Goal: Task Accomplishment & Management: Manage account settings

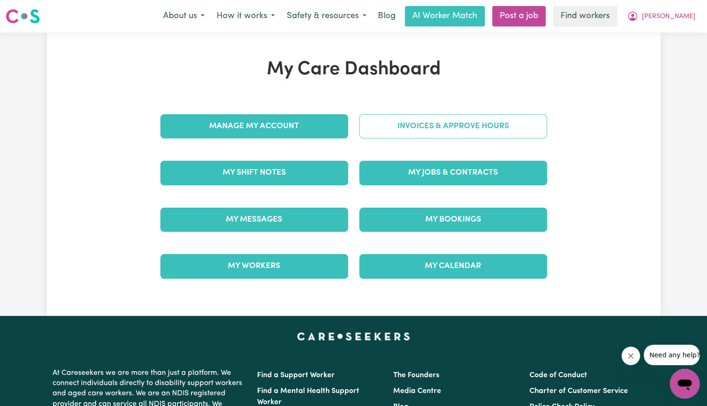
click at [488, 133] on link "Invoices & Approve Hours" at bounding box center [453, 126] width 188 height 24
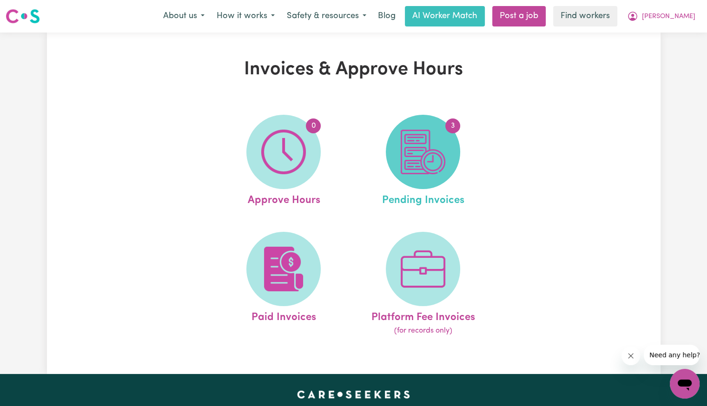
click at [417, 158] on img at bounding box center [422, 152] width 45 height 45
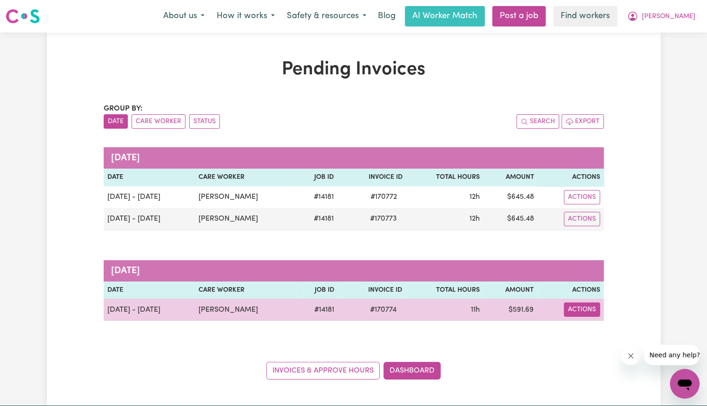
click at [566, 303] on button "Actions" at bounding box center [582, 309] width 36 height 14
click at [589, 326] on link "Download Invoice" at bounding box center [610, 331] width 85 height 19
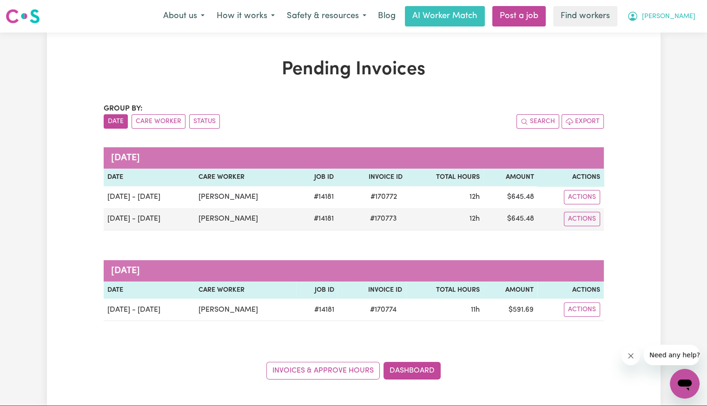
drag, startPoint x: 688, startPoint y: 19, endPoint x: 684, endPoint y: 25, distance: 7.1
click at [688, 19] on span "[PERSON_NAME]" at bounding box center [668, 17] width 53 height 10
click at [667, 52] on link "Logout" at bounding box center [663, 54] width 73 height 18
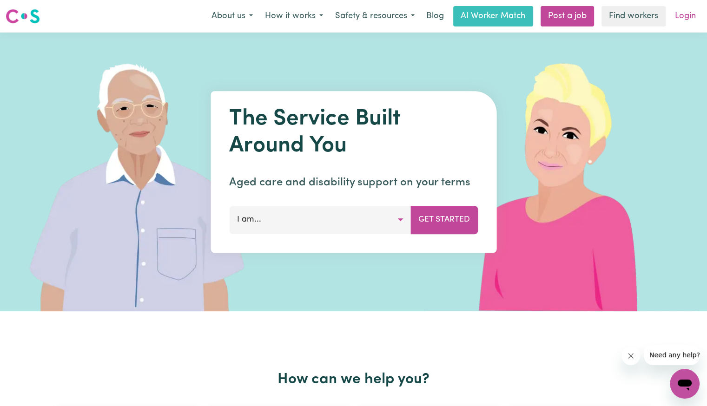
click at [683, 21] on link "Login" at bounding box center [685, 16] width 32 height 20
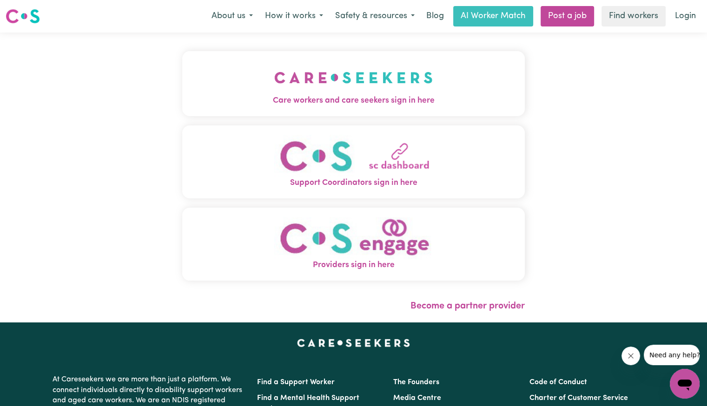
click at [379, 80] on img "Care workers and care seekers sign in here" at bounding box center [353, 77] width 158 height 34
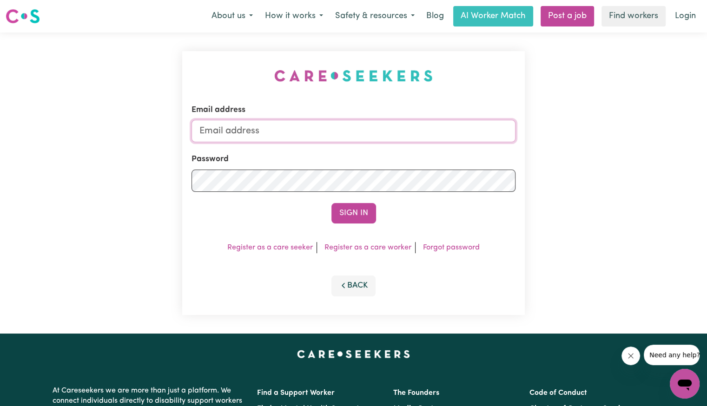
drag, startPoint x: 329, startPoint y: 123, endPoint x: 325, endPoint y: 126, distance: 5.0
click at [329, 123] on input "Email address" at bounding box center [353, 131] width 324 height 22
click at [254, 129] on input "[EMAIL_ADDRESS][PERSON_NAME][PERSON_NAME][DOMAIN_NAME]" at bounding box center [353, 131] width 324 height 22
drag, startPoint x: 249, startPoint y: 133, endPoint x: 772, endPoint y: 164, distance: 524.0
click at [706, 164] on html "Menu About us How it works Safety & resources Blog AI Worker Match Post a job F…" at bounding box center [353, 351] width 707 height 703
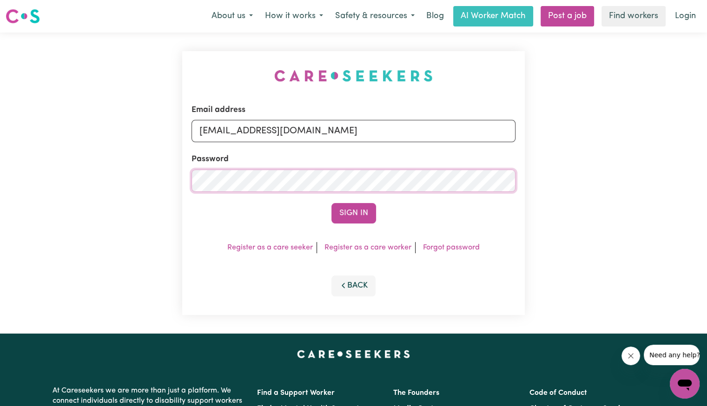
click at [331, 203] on button "Sign In" at bounding box center [353, 213] width 45 height 20
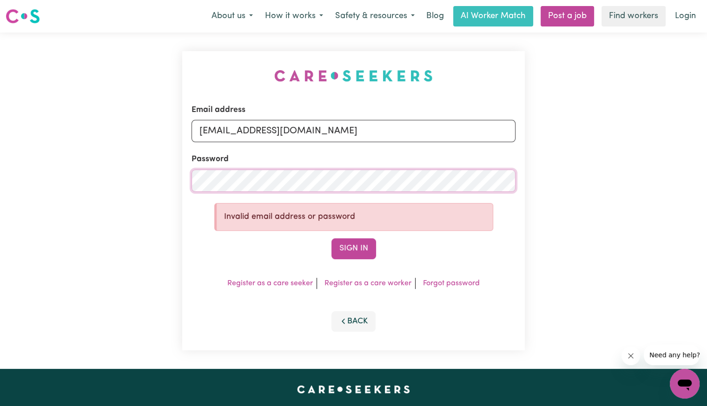
click at [121, 184] on div "Email address [EMAIL_ADDRESS][DOMAIN_NAME] Password Invalid email address or pa…" at bounding box center [353, 201] width 707 height 336
click at [331, 238] on button "Sign In" at bounding box center [353, 248] width 45 height 20
drag, startPoint x: 246, startPoint y: 132, endPoint x: 452, endPoint y: 138, distance: 205.9
click at [453, 137] on input "[EMAIL_ADDRESS][DOMAIN_NAME]" at bounding box center [353, 131] width 324 height 22
paste input "ynekalie"
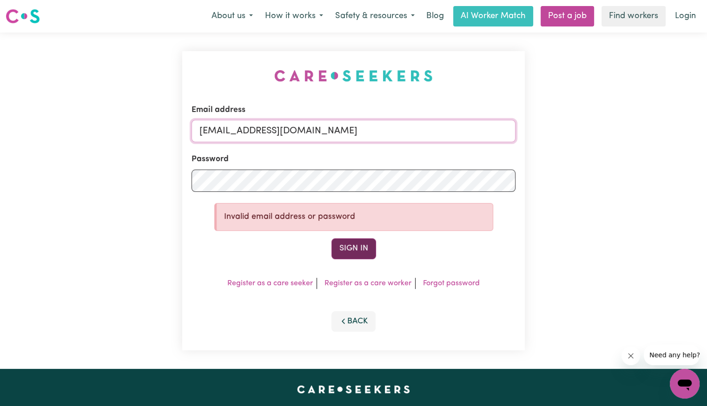
type input "[EMAIL_ADDRESS][DOMAIN_NAME]"
click at [366, 246] on button "Sign In" at bounding box center [353, 248] width 45 height 20
